Goal: Task Accomplishment & Management: Manage account settings

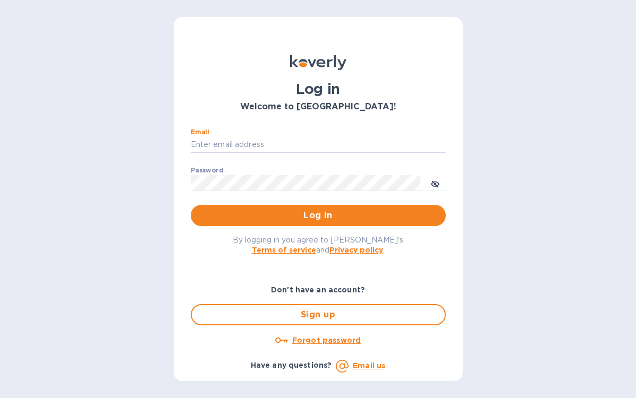
type input "craig@stelvioselections.com"
click at [318, 215] on button "Log in" at bounding box center [318, 215] width 255 height 21
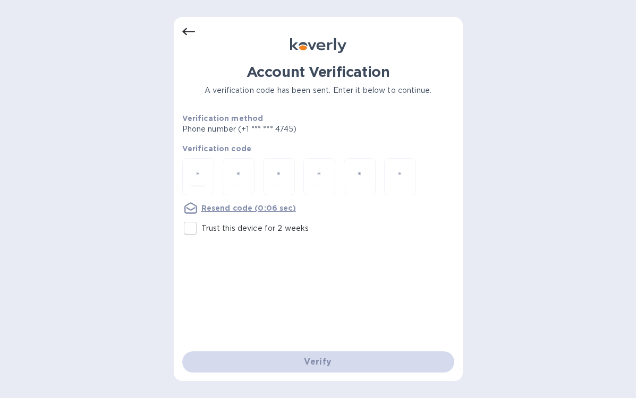
click at [194, 181] on input "number" at bounding box center [198, 177] width 14 height 20
type input "6"
type input "0"
type input "5"
type input "9"
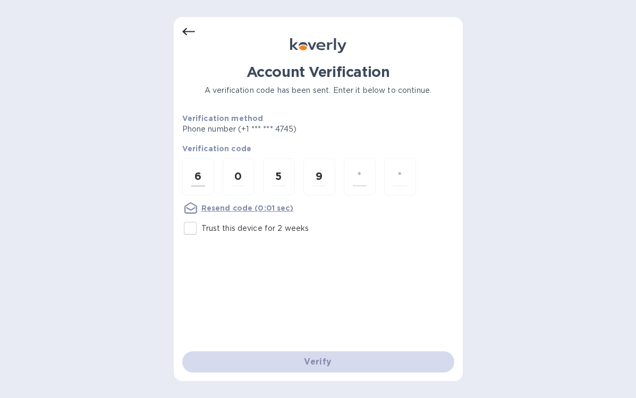
type input "4"
type input "2"
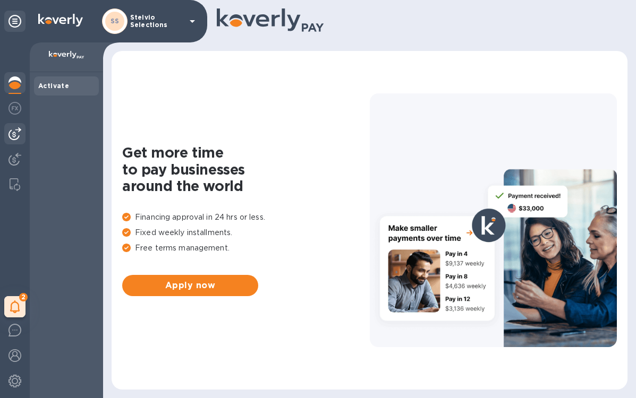
click at [16, 139] on img at bounding box center [14, 133] width 13 height 13
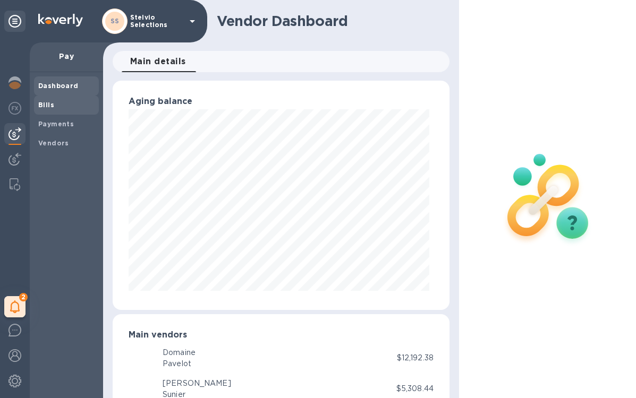
scroll to position [530763, 530660]
click at [55, 101] on span "Bills" at bounding box center [66, 105] width 56 height 11
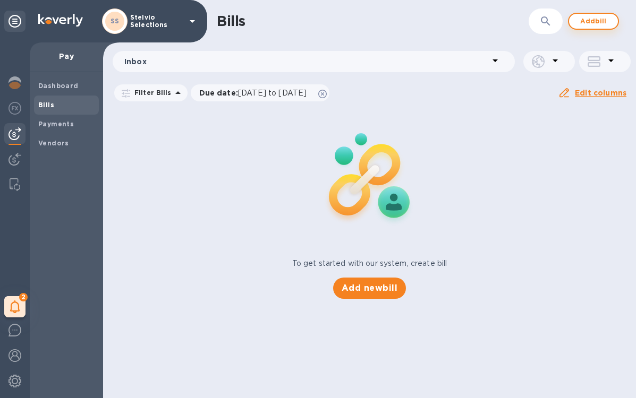
click at [580, 22] on span "Add bill" at bounding box center [593, 21] width 32 height 13
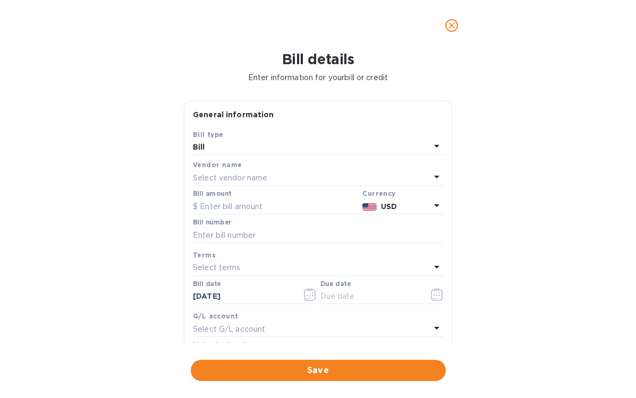
click at [311, 175] on div "Select vendor name" at bounding box center [311, 177] width 237 height 15
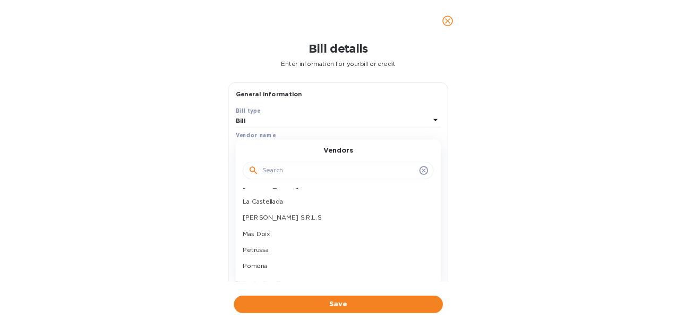
scroll to position [205, 0]
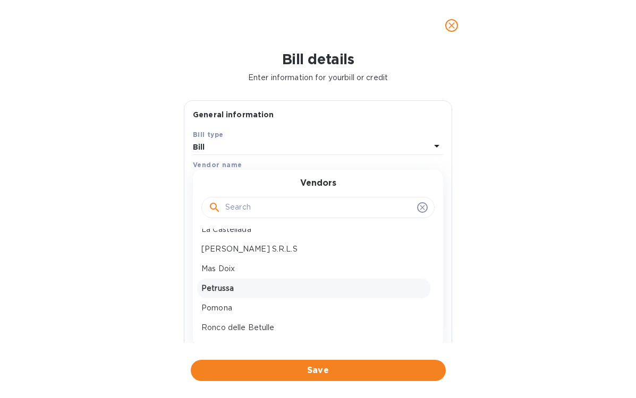
click at [239, 283] on p "Petrussa" at bounding box center [313, 288] width 225 height 11
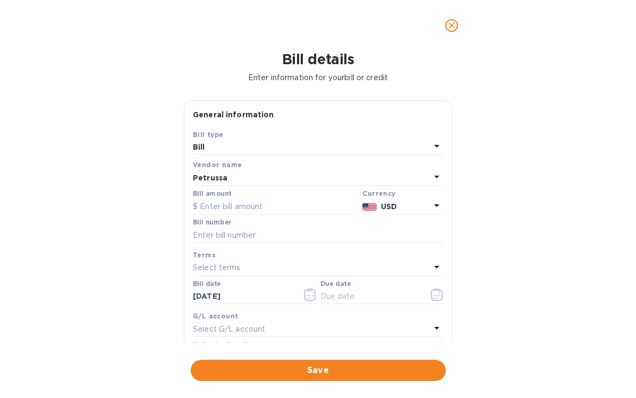
click at [379, 208] on div "USD" at bounding box center [406, 206] width 54 height 15
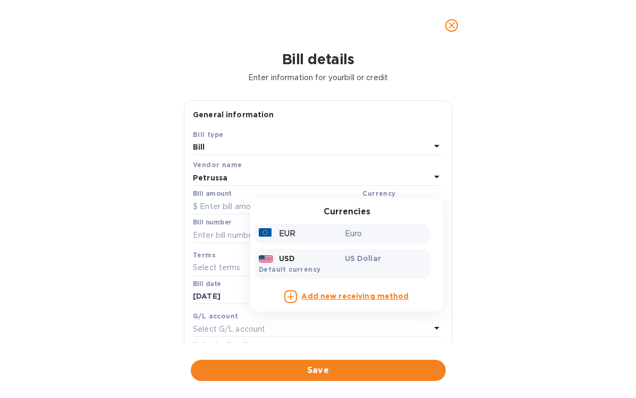
click at [362, 226] on div "Euro" at bounding box center [385, 233] width 86 height 15
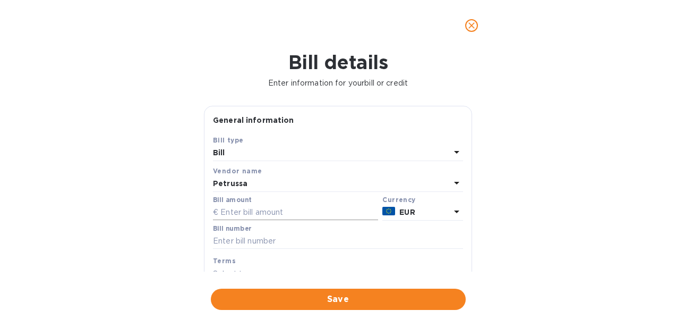
click at [253, 211] on input "text" at bounding box center [295, 212] width 165 height 16
type input "5,280.48"
click at [277, 236] on input "text" at bounding box center [338, 241] width 250 height 16
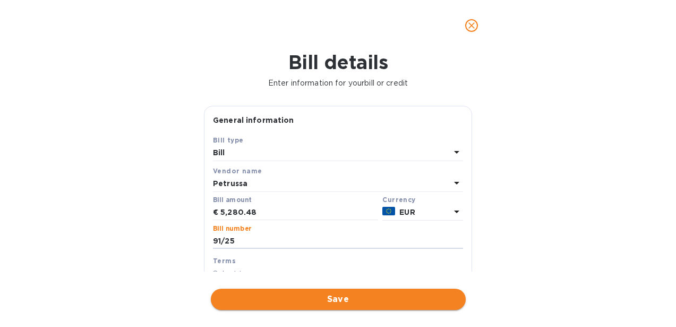
type input "91/25"
click at [312, 293] on span "Save" at bounding box center [338, 299] width 238 height 13
click at [346, 293] on span "Save" at bounding box center [338, 299] width 238 height 13
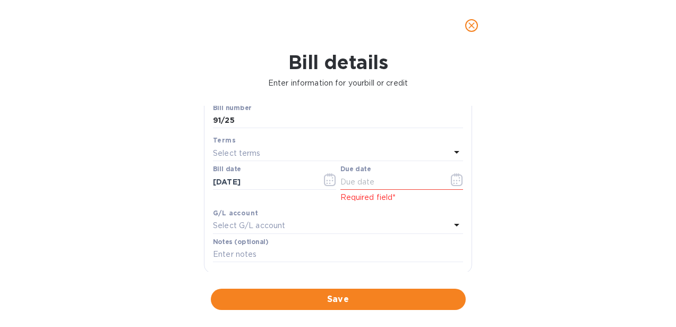
scroll to position [129, 0]
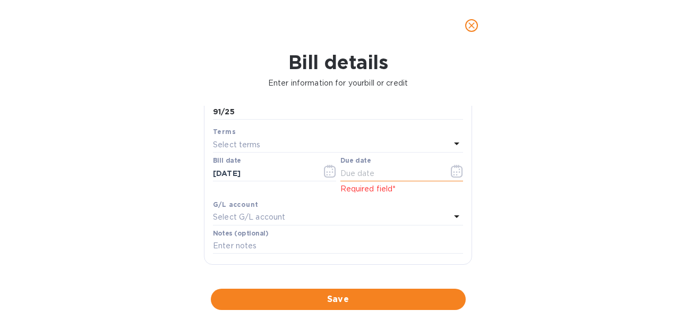
click at [453, 171] on icon "button" at bounding box center [457, 171] width 12 height 13
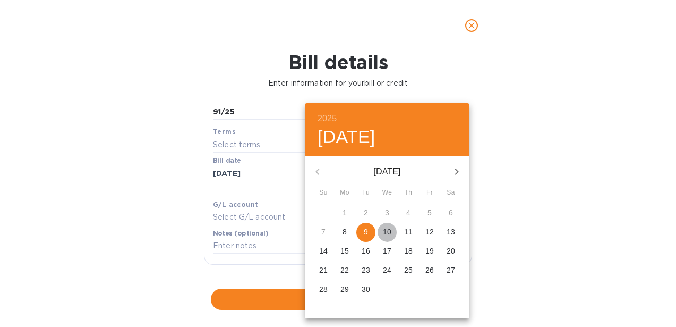
click at [387, 225] on button "10" at bounding box center [387, 231] width 19 height 19
type input "[DATE]"
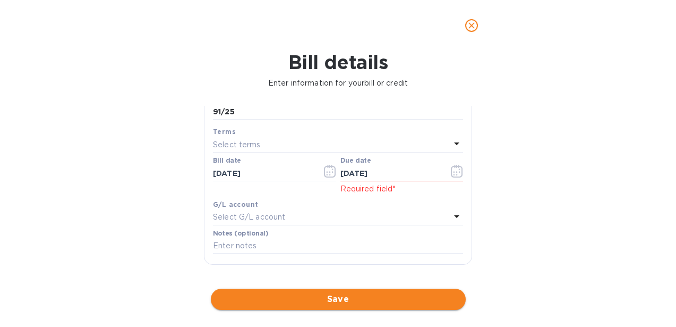
click at [358, 293] on span "Save" at bounding box center [338, 299] width 238 height 13
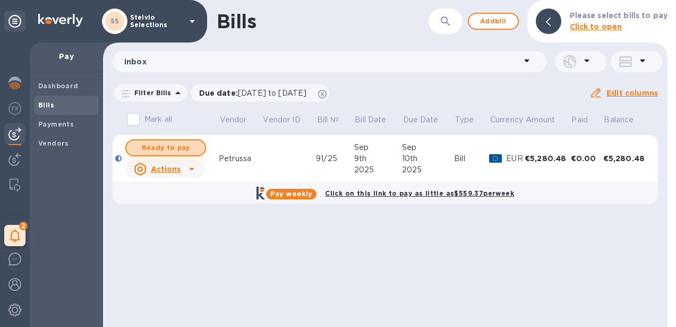
click at [170, 148] on span "Ready to pay" at bounding box center [166, 147] width 62 height 13
checkbox input "true"
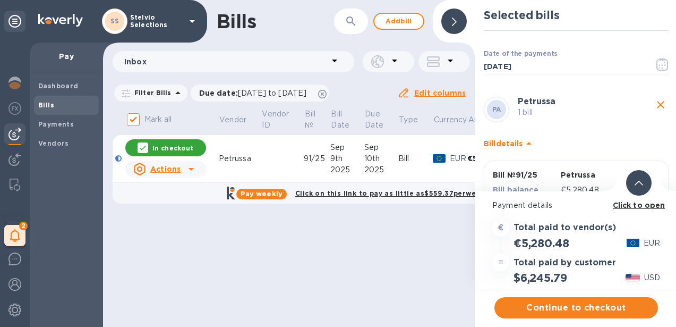
scroll to position [0, 0]
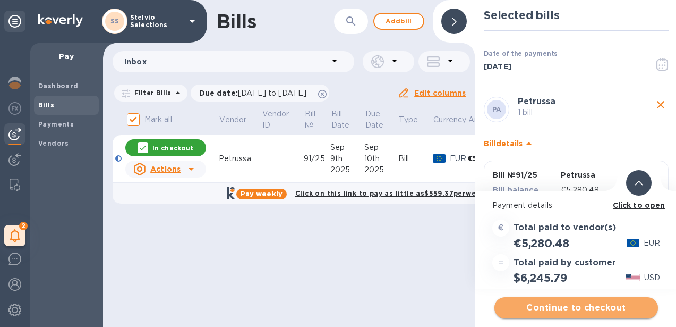
click at [575, 312] on span "Continue to checkout" at bounding box center [576, 307] width 147 height 13
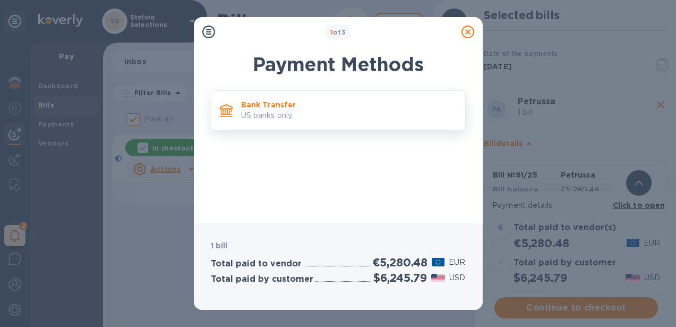
click at [331, 112] on p "US banks only." at bounding box center [349, 115] width 216 height 11
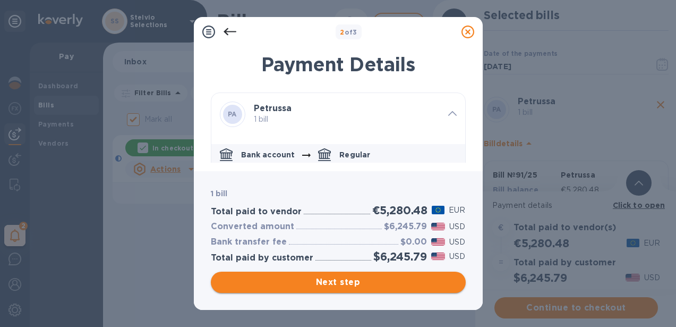
click at [330, 282] on span "Next step" at bounding box center [338, 282] width 238 height 13
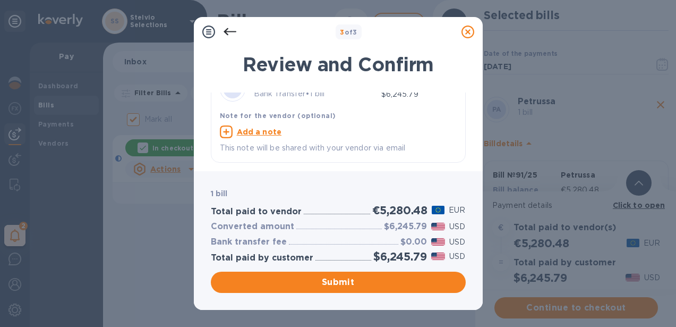
scroll to position [25, 0]
click at [306, 278] on span "Submit" at bounding box center [338, 282] width 238 height 13
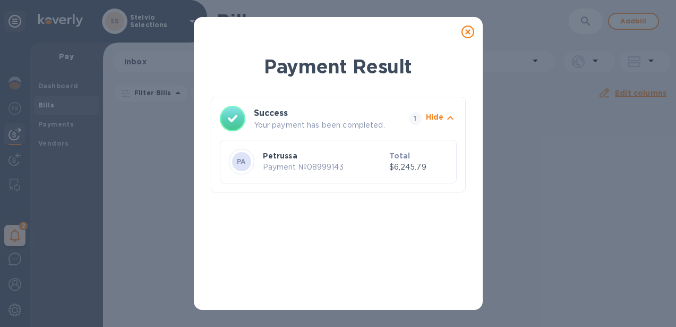
click at [466, 32] on icon at bounding box center [467, 31] width 13 height 13
